Goal: Information Seeking & Learning: Understand process/instructions

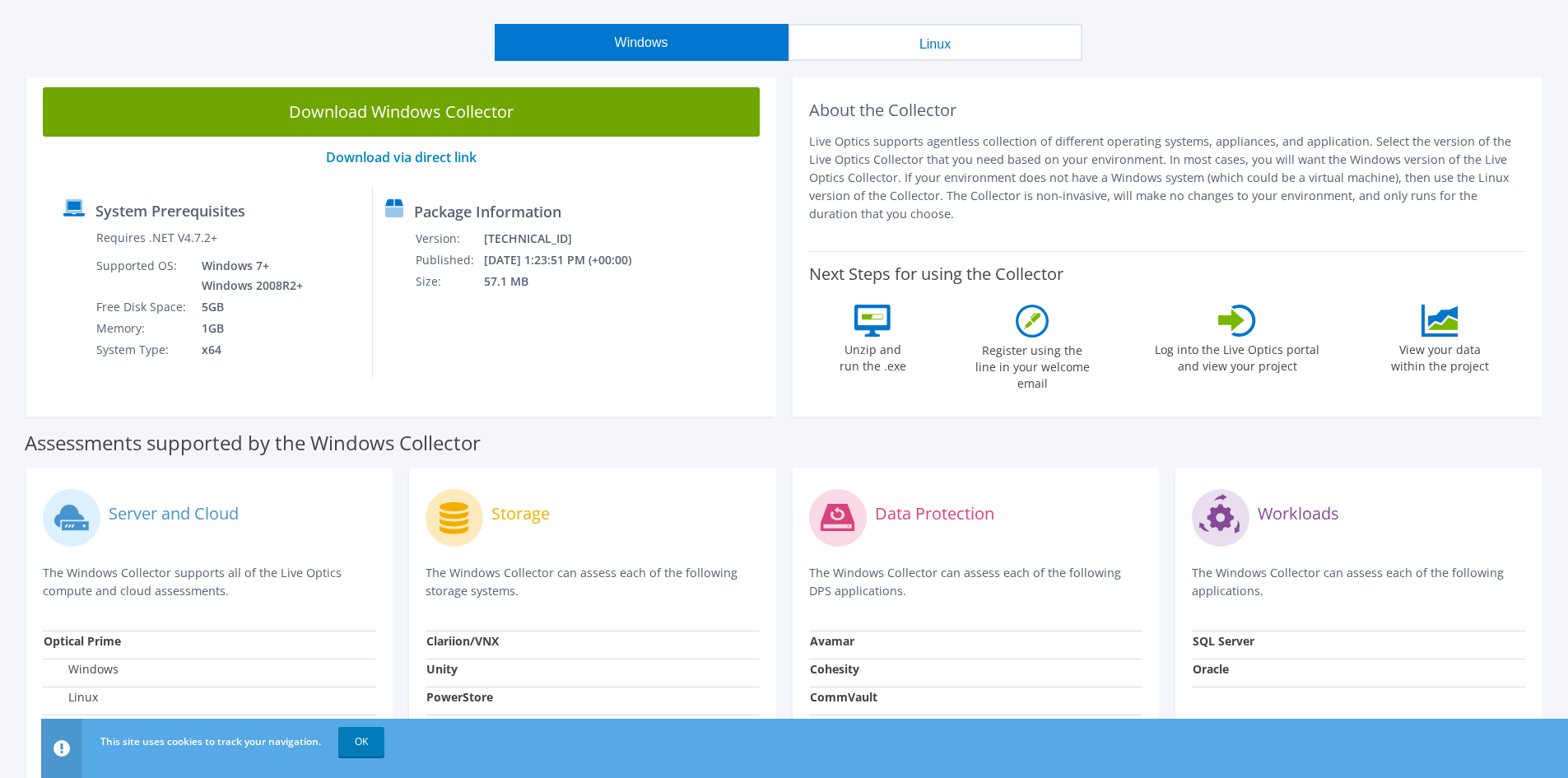
scroll to position [329, 0]
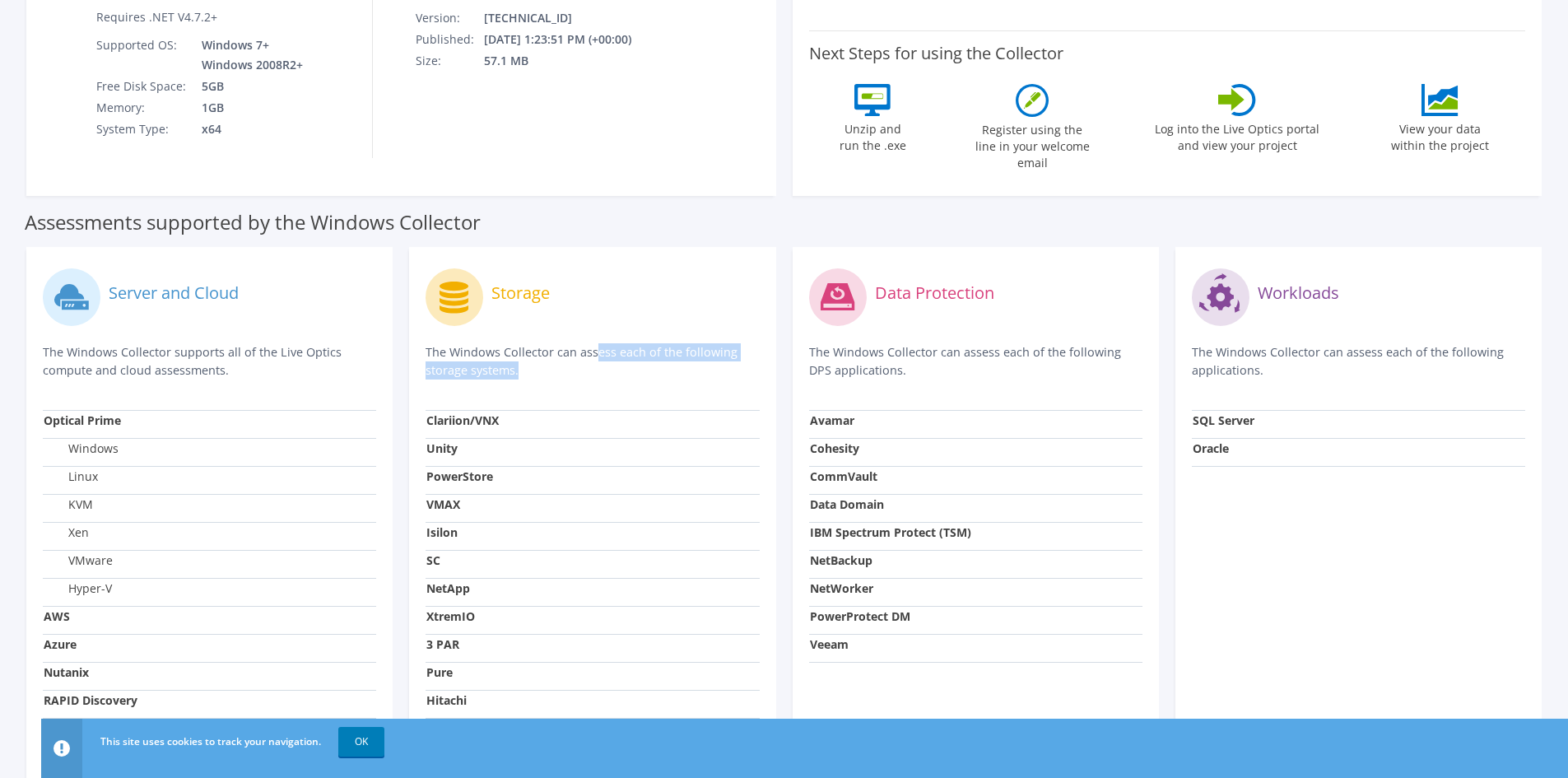
drag, startPoint x: 425, startPoint y: 335, endPoint x: 543, endPoint y: 369, distance: 122.8
click at [543, 369] on div "Storage The Windows Collector can assess each of the following storage systems.…" at bounding box center [592, 534] width 366 height 576
click at [543, 369] on div "Storage The Windows Collector can assess each of the following storage systems." at bounding box center [593, 337] width 334 height 147
drag, startPoint x: 550, startPoint y: 366, endPoint x: 433, endPoint y: 343, distance: 119.2
click at [433, 343] on div "Storage The Windows Collector can assess each of the following storage systems." at bounding box center [593, 337] width 334 height 147
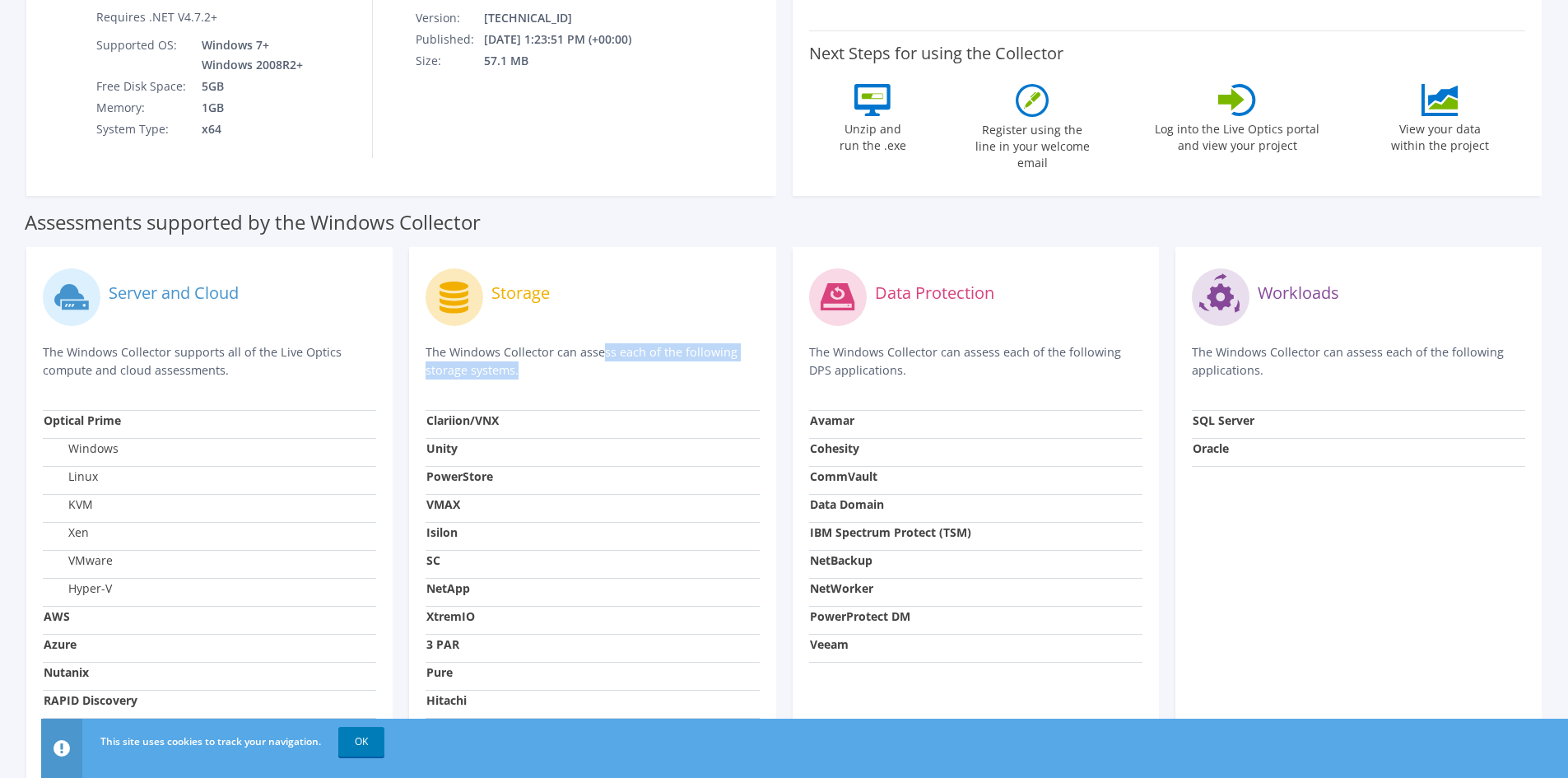
click at [433, 343] on p "The Windows Collector can assess each of the following storage systems." at bounding box center [593, 361] width 334 height 36
drag, startPoint x: 427, startPoint y: 342, endPoint x: 568, endPoint y: 358, distance: 141.9
click at [568, 358] on p "The Windows Collector can assess each of the following storage systems." at bounding box center [593, 361] width 334 height 36
drag, startPoint x: 568, startPoint y: 358, endPoint x: 422, endPoint y: 341, distance: 147.0
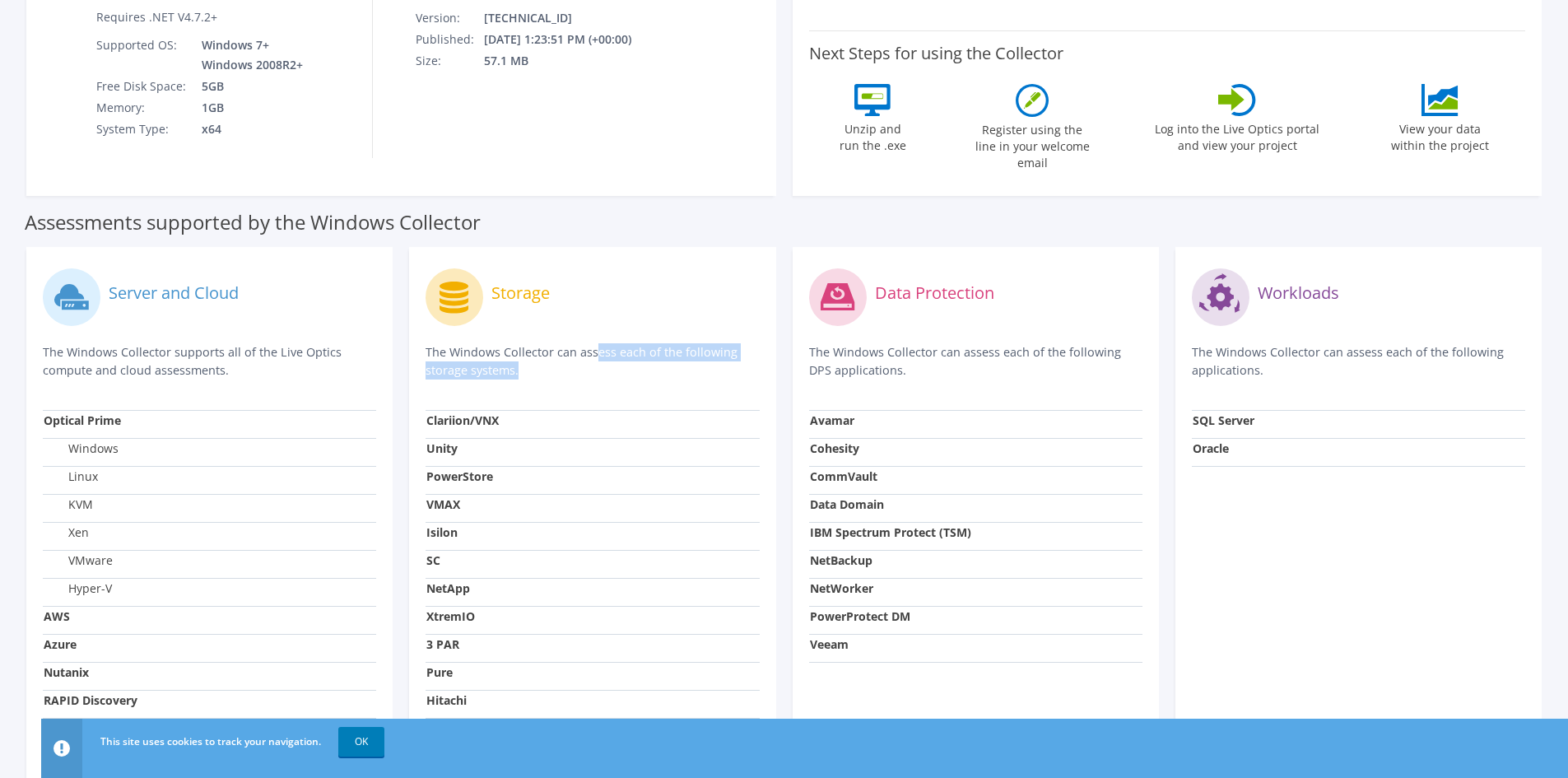
click at [422, 341] on div "Storage The Windows Collector can assess each of the following storage systems.…" at bounding box center [592, 534] width 366 height 576
drag, startPoint x: 422, startPoint y: 341, endPoint x: 556, endPoint y: 357, distance: 135.0
click at [556, 357] on div "Storage The Windows Collector can assess each of the following storage systems.…" at bounding box center [592, 534] width 366 height 576
click at [556, 357] on p "The Windows Collector can assess each of the following storage systems." at bounding box center [593, 361] width 334 height 36
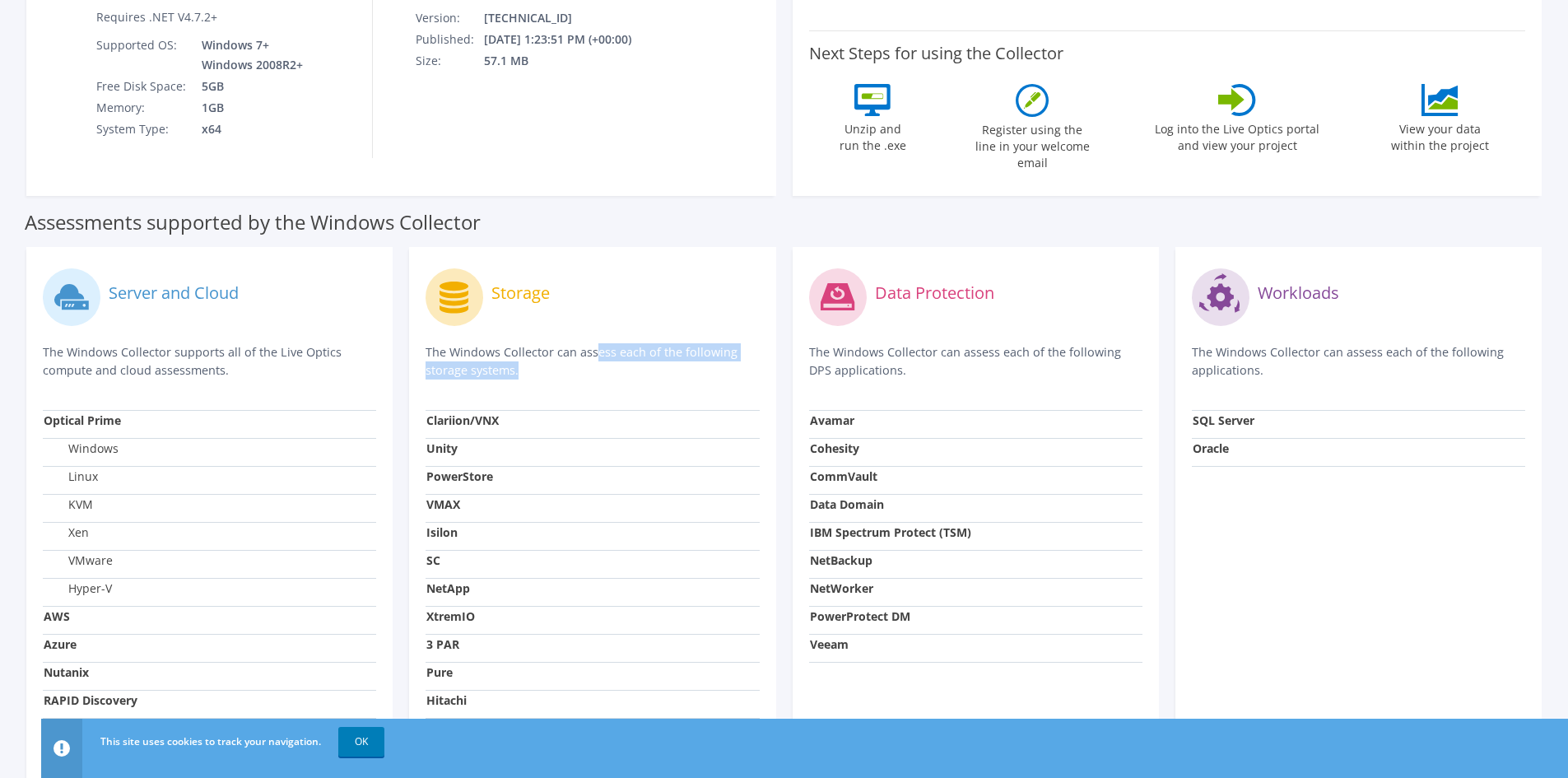
drag, startPoint x: 556, startPoint y: 357, endPoint x: 412, endPoint y: 345, distance: 144.5
click at [412, 345] on div "Storage The Windows Collector can assess each of the following storage systems.…" at bounding box center [592, 534] width 366 height 576
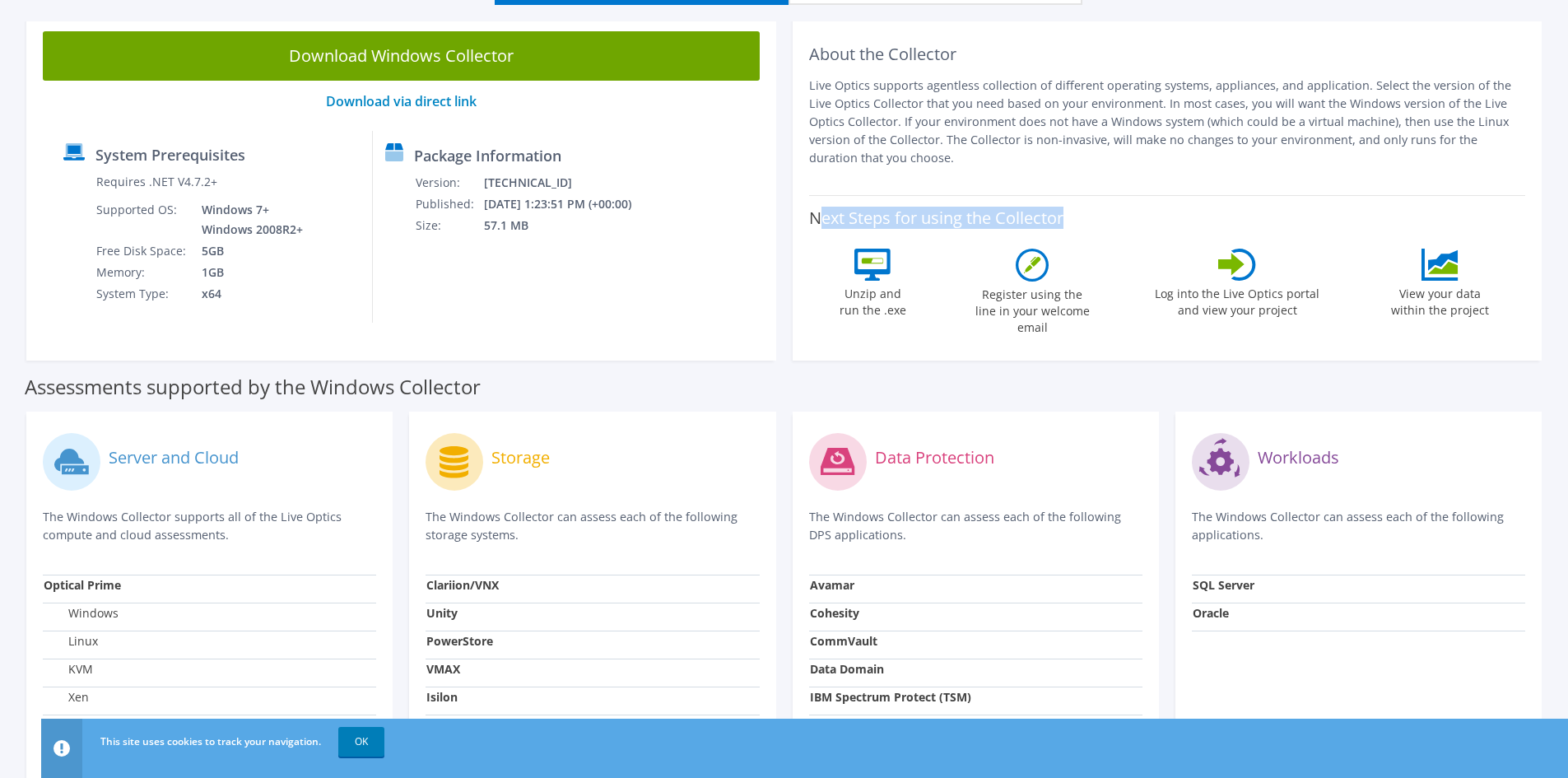
drag, startPoint x: 818, startPoint y: 223, endPoint x: 1065, endPoint y: 223, distance: 247.0
click at [1065, 223] on div "Next Steps for using the Collector Unzip and run the .exe Register using the li…" at bounding box center [1167, 269] width 717 height 149
drag, startPoint x: 1065, startPoint y: 223, endPoint x: 828, endPoint y: 226, distance: 237.0
click at [828, 226] on div "Next Steps for using the Collector Unzip and run the .exe Register using the li…" at bounding box center [1167, 269] width 717 height 149
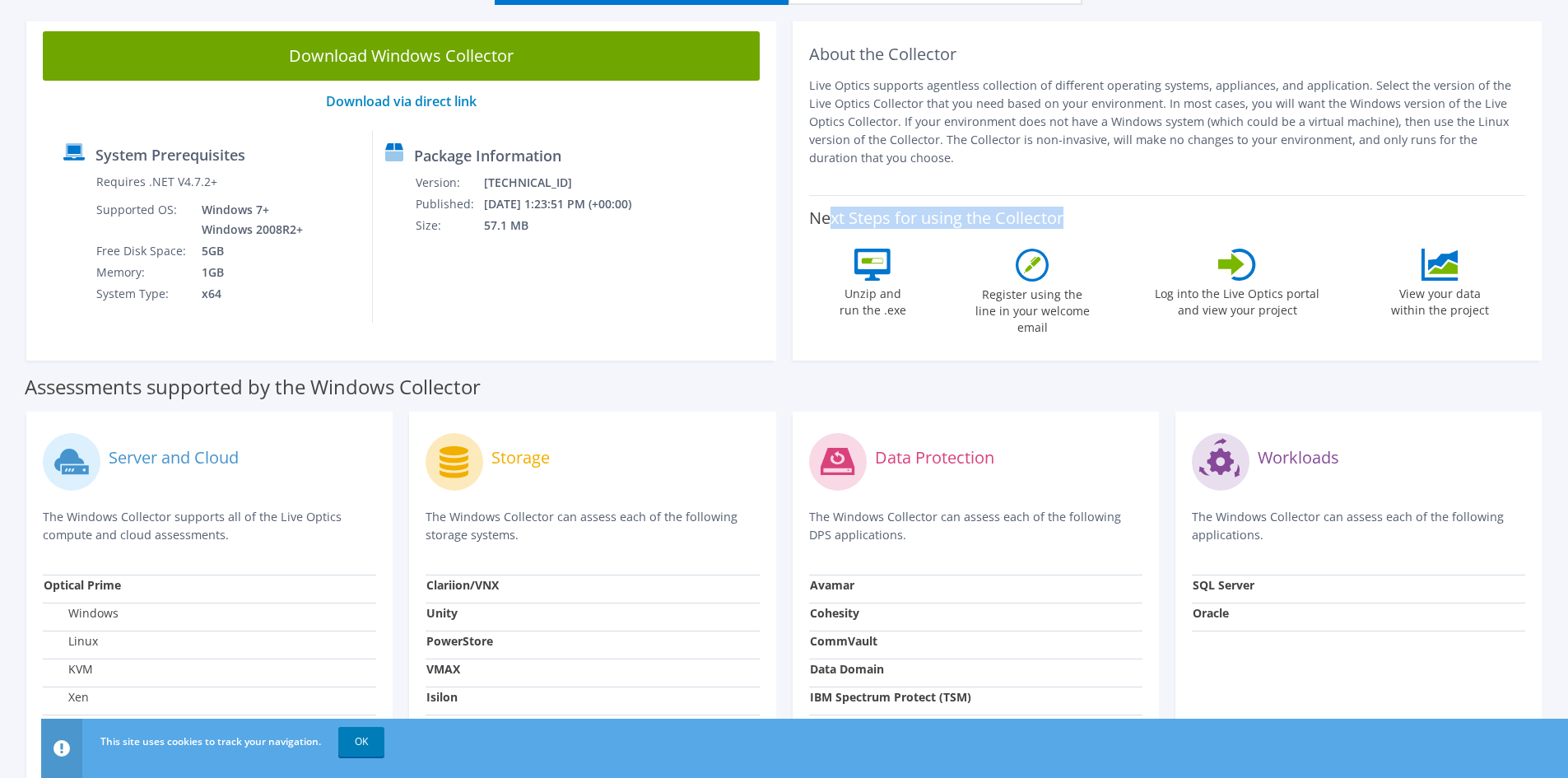
click at [828, 226] on label "Next Steps for using the Collector" at bounding box center [937, 218] width 254 height 19
drag, startPoint x: 806, startPoint y: 223, endPoint x: 1064, endPoint y: 216, distance: 258.1
click at [1064, 216] on div "About the Collector Live Optics supports agentless collection of different oper…" at bounding box center [1167, 187] width 750 height 346
click at [1064, 216] on label "Next Steps for using the Collector" at bounding box center [937, 218] width 254 height 19
drag, startPoint x: 1064, startPoint y: 216, endPoint x: 799, endPoint y: 216, distance: 265.0
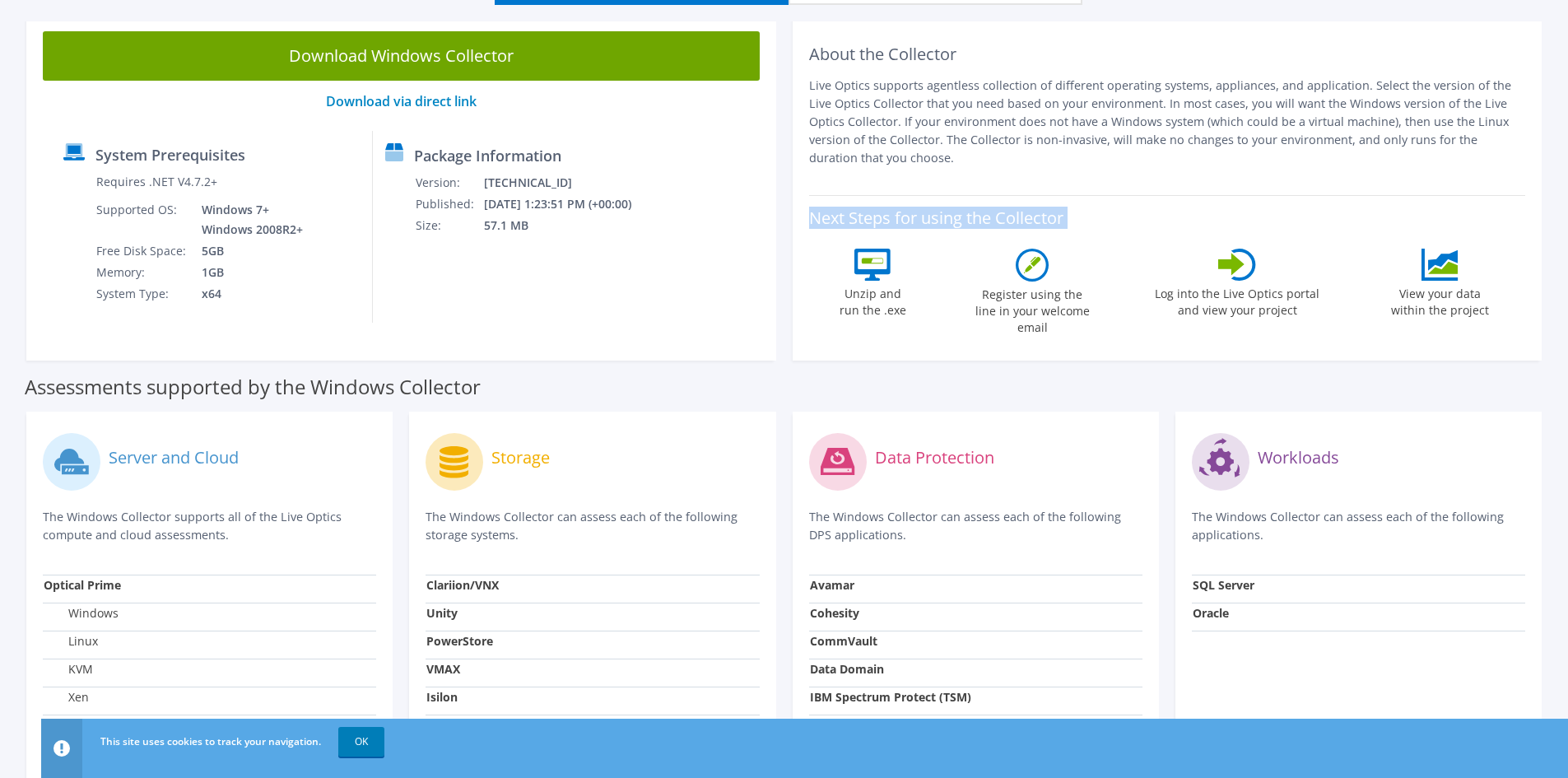
click at [799, 216] on div "About the Collector Live Optics supports agentless collection of different oper…" at bounding box center [1167, 187] width 750 height 346
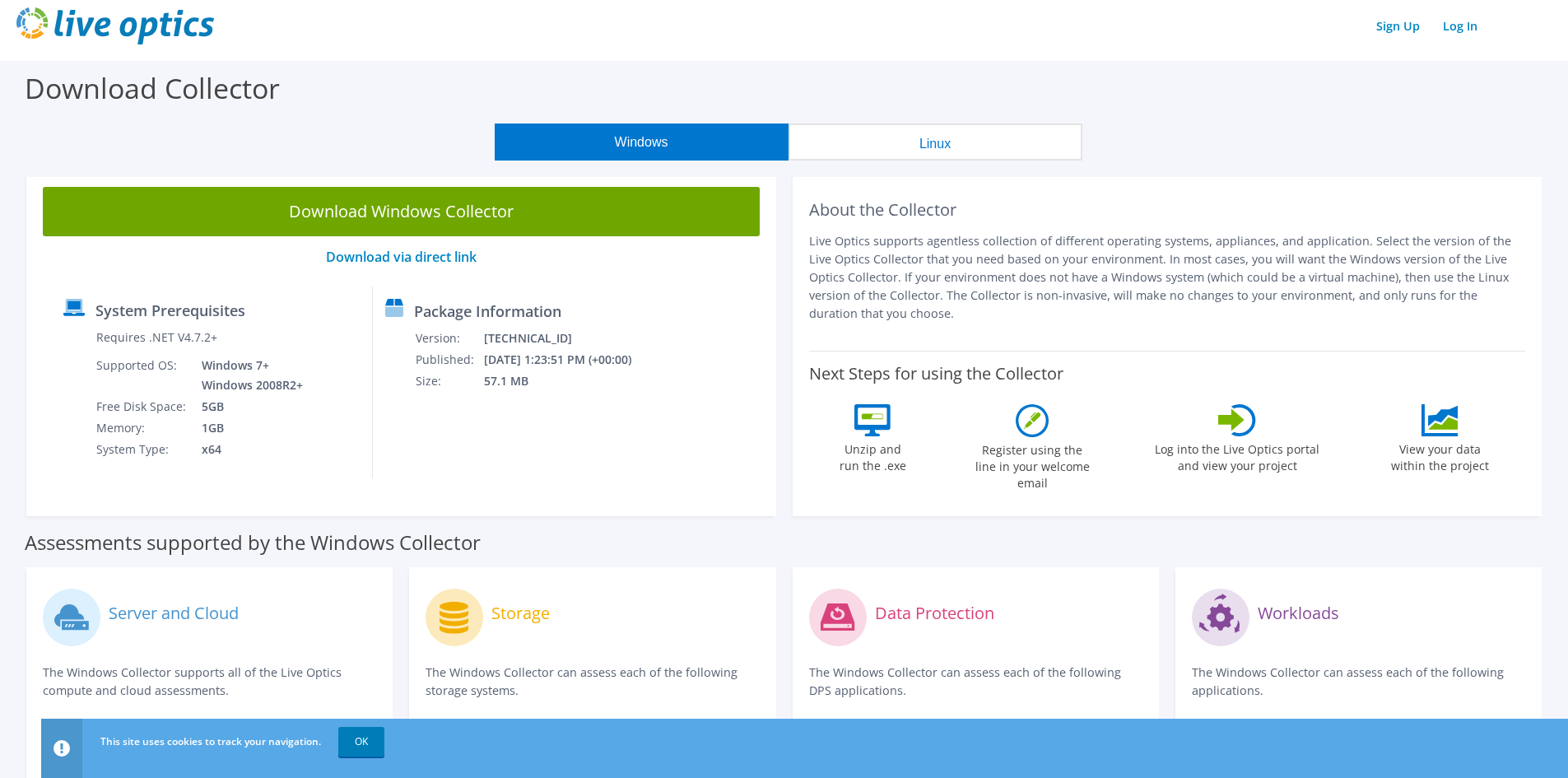
scroll to position [0, 0]
